Goal: Task Accomplishment & Management: Manage account settings

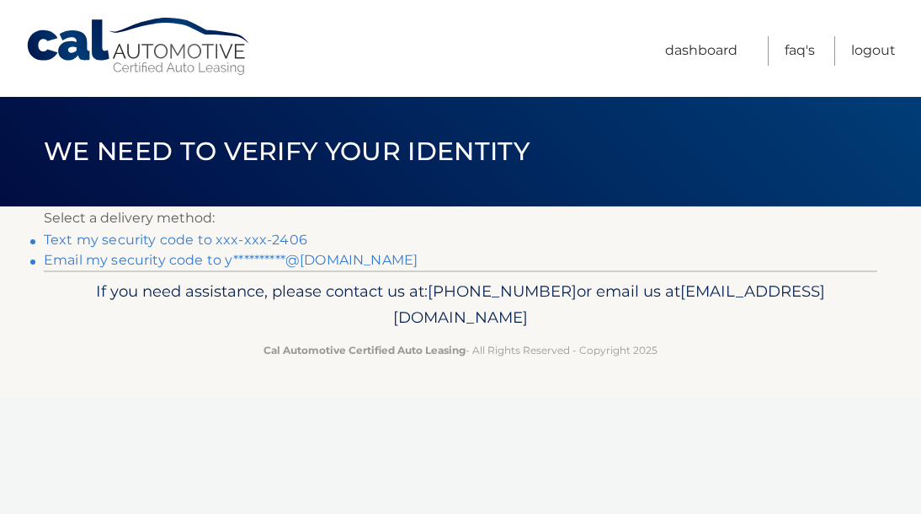
click at [185, 241] on link "Text my security code to xxx-xxx-2406" at bounding box center [176, 240] width 264 height 16
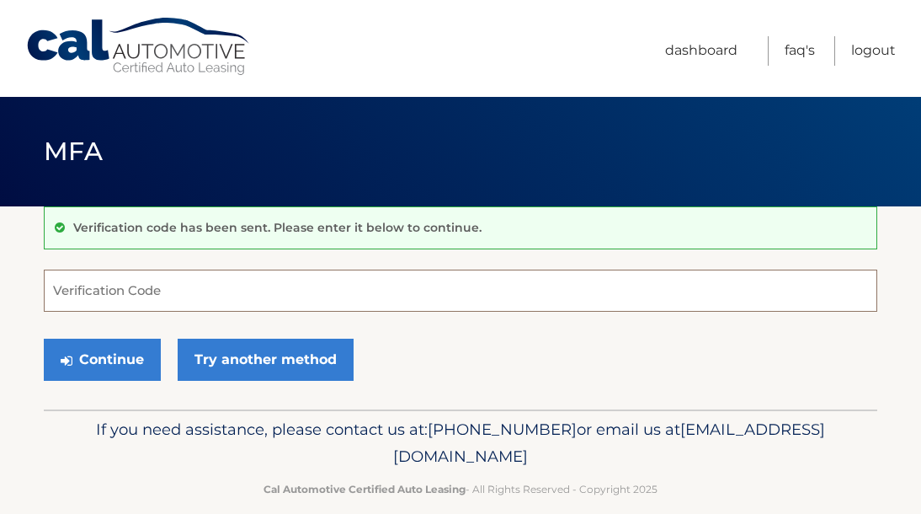
click at [154, 290] on input "Verification Code" at bounding box center [460, 290] width 833 height 42
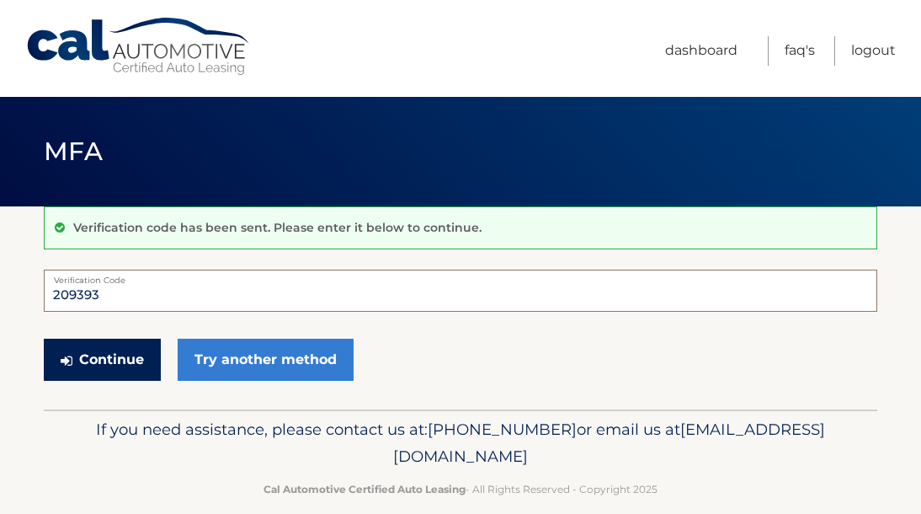
type input "209393"
click at [98, 354] on button "Continue" at bounding box center [102, 359] width 117 height 42
